Goal: Transaction & Acquisition: Purchase product/service

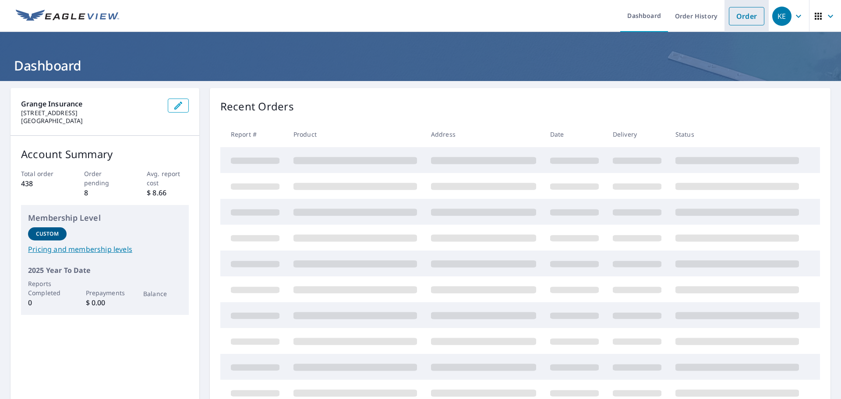
click at [745, 14] on link "Order" at bounding box center [746, 16] width 35 height 18
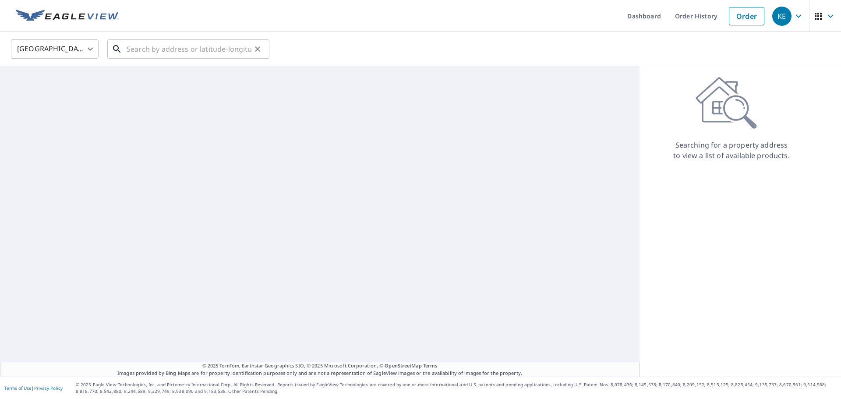
click at [172, 48] on input "text" at bounding box center [189, 49] width 125 height 25
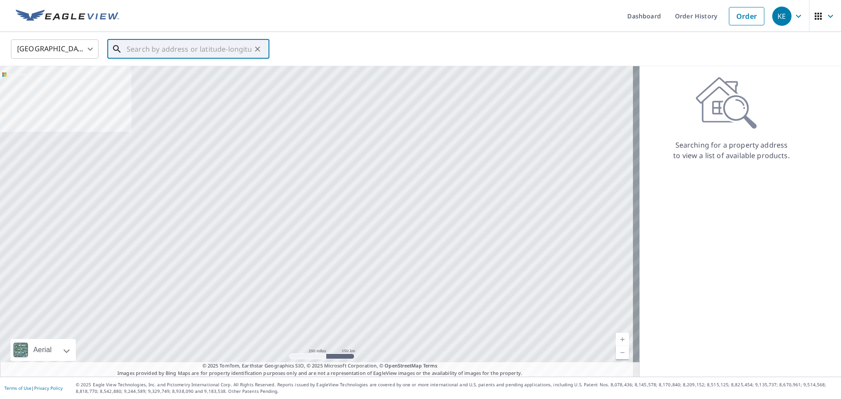
paste input "[STREET_ADDRESS]"
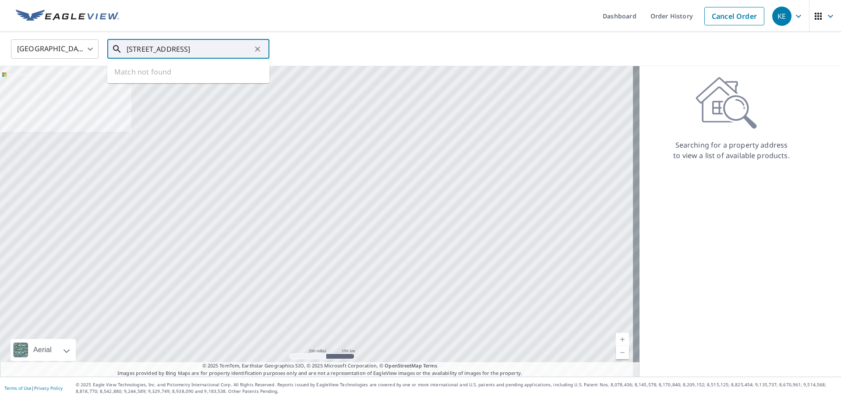
scroll to position [0, 35]
click at [190, 83] on p "[GEOGRAPHIC_DATA]" at bounding box center [194, 84] width 138 height 9
type input "[STREET_ADDRESS]"
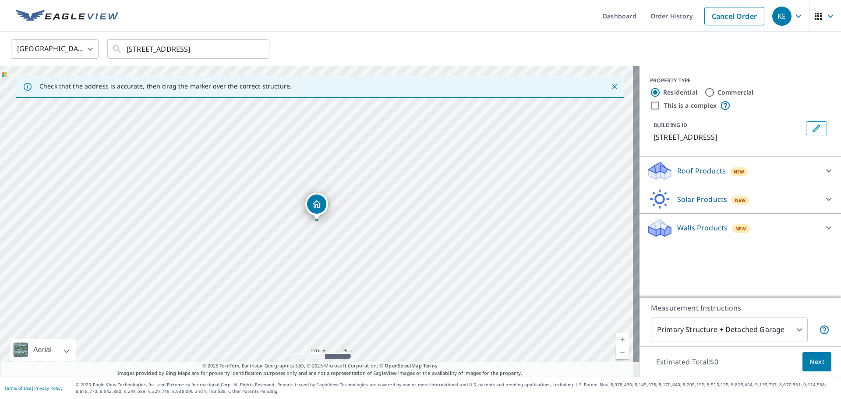
click at [786, 173] on div "Roof Products New" at bounding box center [733, 171] width 172 height 21
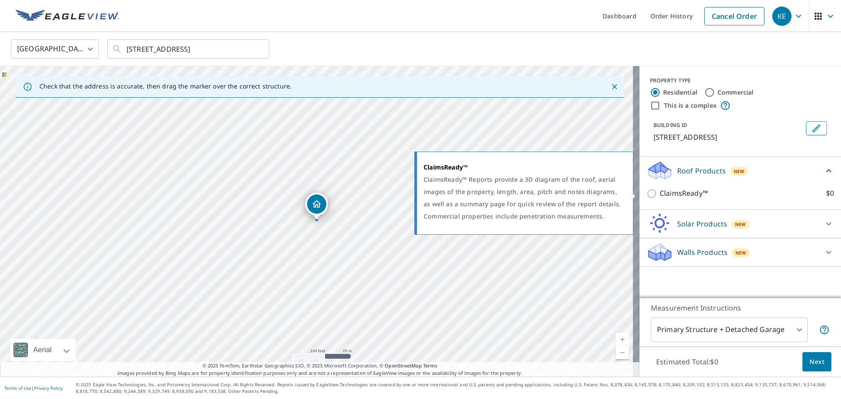
click at [687, 189] on p "ClaimsReady™" at bounding box center [684, 193] width 48 height 11
click at [660, 189] on input "ClaimsReady™ $0" at bounding box center [653, 193] width 13 height 11
checkbox input "true"
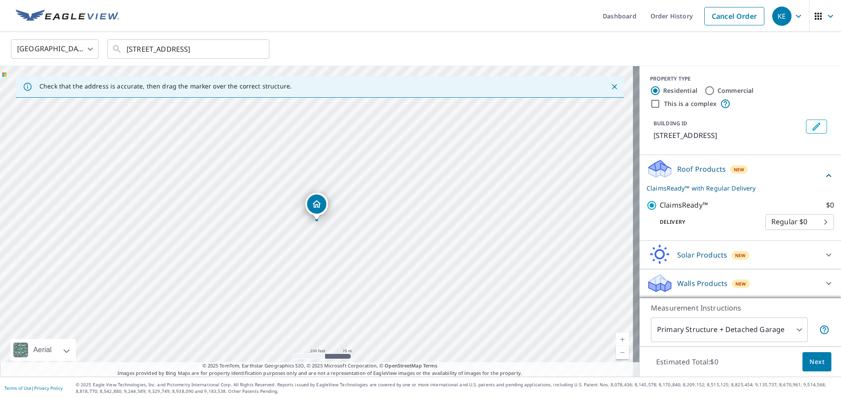
click at [696, 284] on p "Walls Products" at bounding box center [702, 283] width 50 height 11
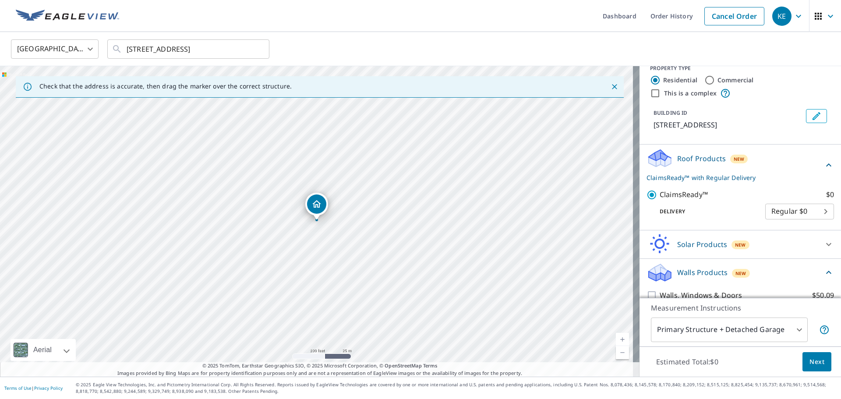
scroll to position [36, 0]
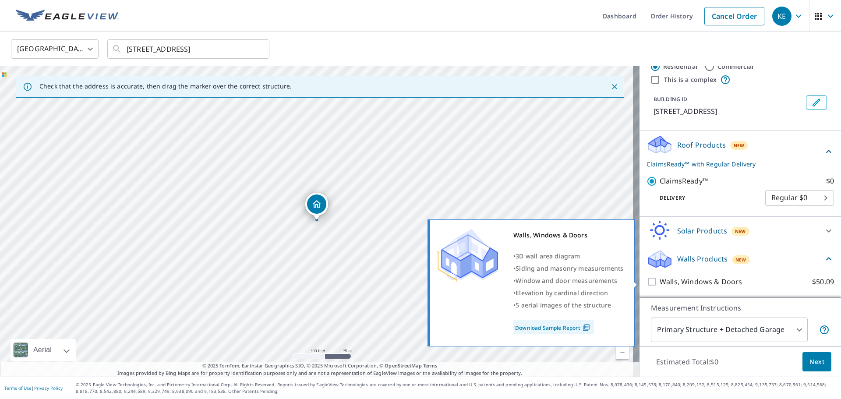
click at [694, 281] on p "Walls, Windows & Doors" at bounding box center [701, 281] width 82 height 11
click at [660, 281] on input "Walls, Windows & Doors $50.09" at bounding box center [653, 281] width 13 height 11
checkbox input "true"
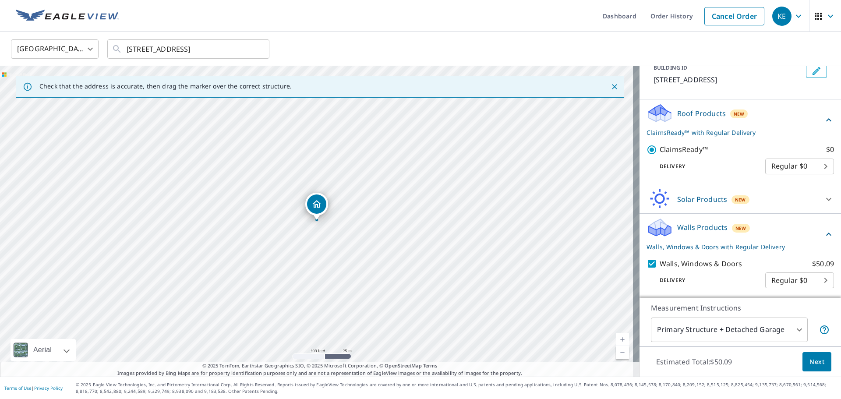
scroll to position [69, 0]
click at [812, 361] on span "Next" at bounding box center [817, 362] width 15 height 11
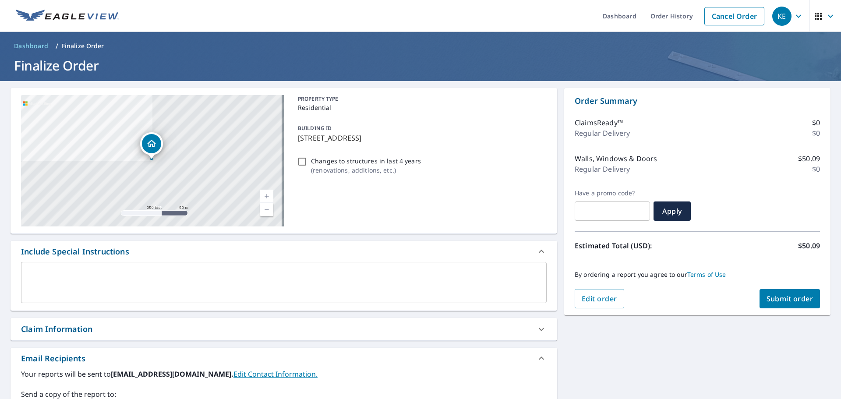
click at [121, 323] on div "Claim Information" at bounding box center [284, 329] width 547 height 22
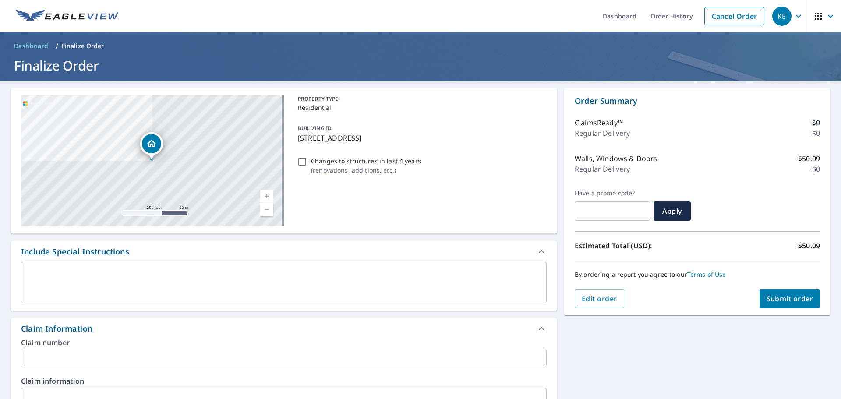
click at [106, 356] on input "text" at bounding box center [284, 359] width 526 height 18
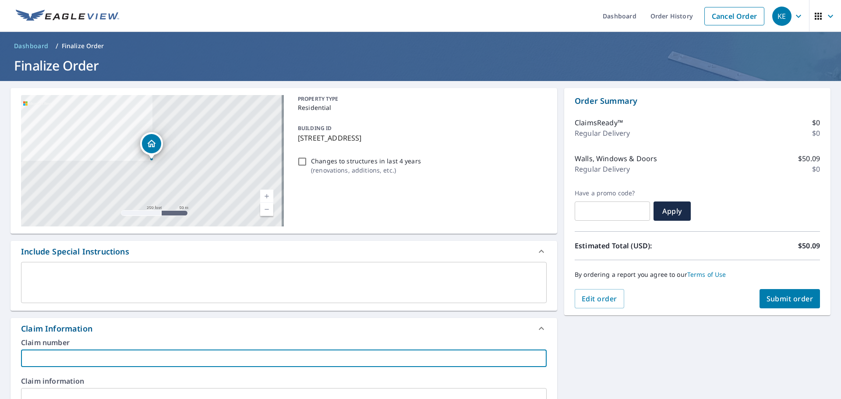
paste input "ZHM003841162"
type input "ZHM003841162"
click at [790, 304] on button "Submit order" at bounding box center [790, 298] width 61 height 19
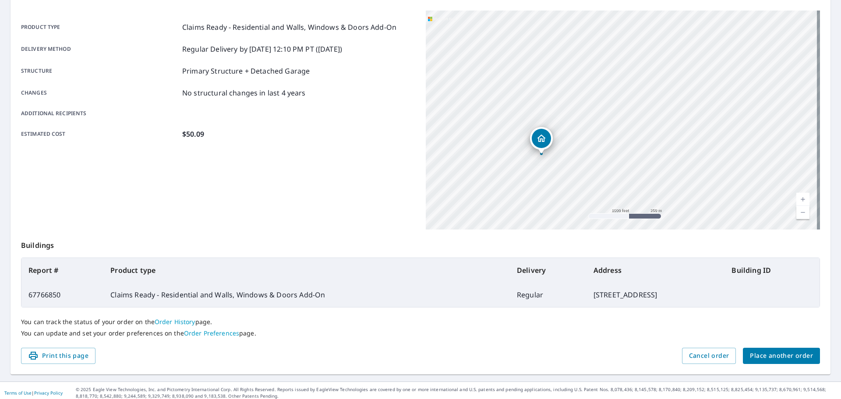
scroll to position [117, 0]
